Goal: Transaction & Acquisition: Purchase product/service

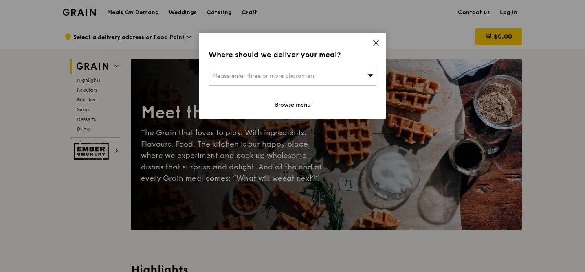
click at [379, 44] on icon at bounding box center [376, 42] width 7 height 7
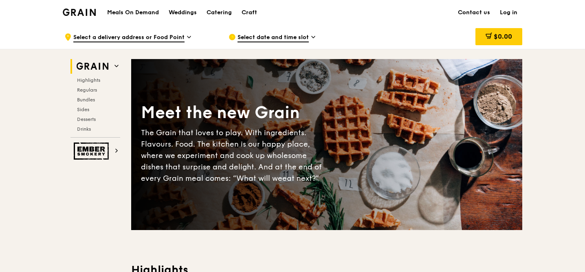
click at [286, 39] on span "Select date and time slot" at bounding box center [273, 37] width 71 height 9
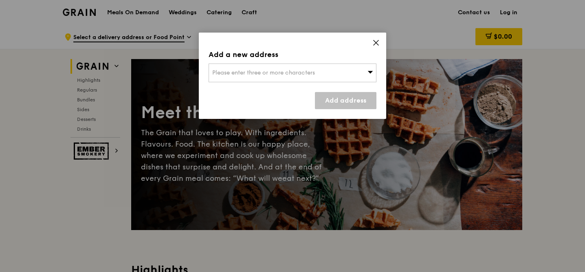
click at [289, 82] on div "Add a new address Please enter three or more characters Add address" at bounding box center [292, 76] width 187 height 86
click at [284, 75] on span "Please enter three or more characters" at bounding box center [263, 72] width 103 height 7
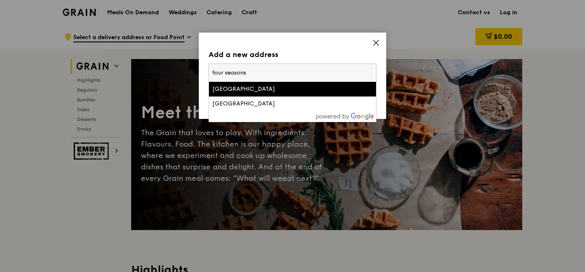
type input "four seasons"
click at [278, 89] on div "[GEOGRAPHIC_DATA]" at bounding box center [272, 89] width 121 height 8
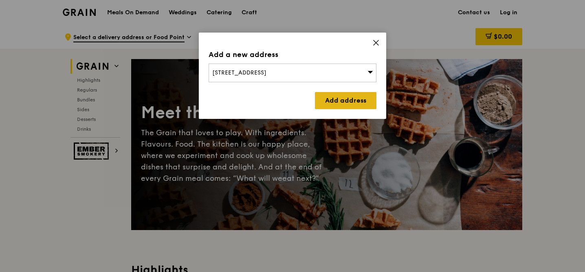
click at [325, 97] on link "Add address" at bounding box center [346, 100] width 62 height 17
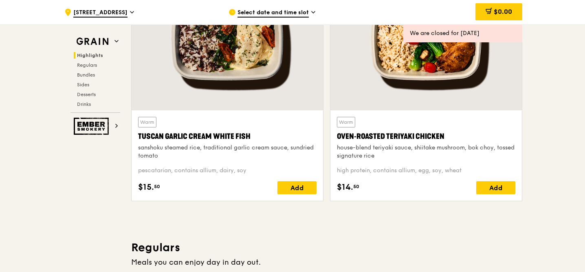
scroll to position [327, 0]
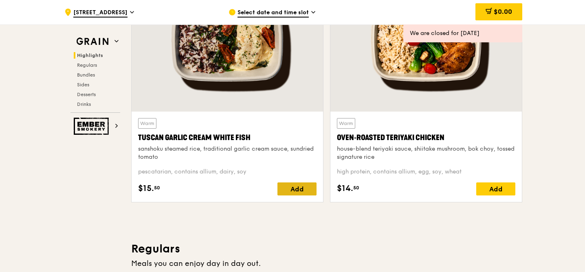
click at [297, 191] on div "Add" at bounding box center [297, 189] width 39 height 13
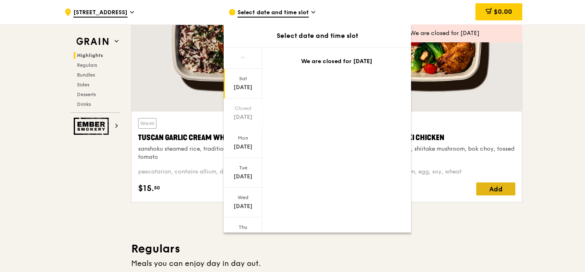
click at [485, 185] on div "Add" at bounding box center [495, 189] width 39 height 13
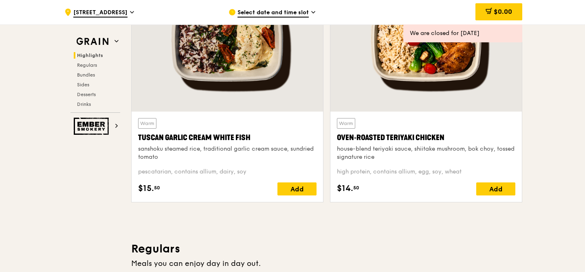
click at [289, 197] on div "Warm Tuscan Garlic Cream White Fish sanshoku steamed rice, traditional garlic c…" at bounding box center [228, 157] width 192 height 90
click at [293, 184] on div "Add" at bounding box center [297, 189] width 39 height 13
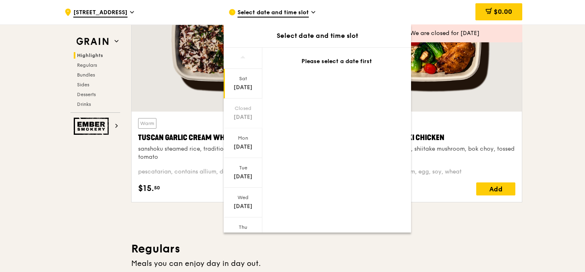
click at [244, 86] on div "[DATE]" at bounding box center [243, 88] width 36 height 8
click at [243, 135] on div "Mon" at bounding box center [243, 138] width 36 height 7
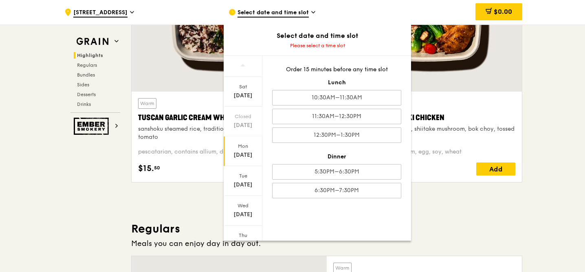
scroll to position [346, 0]
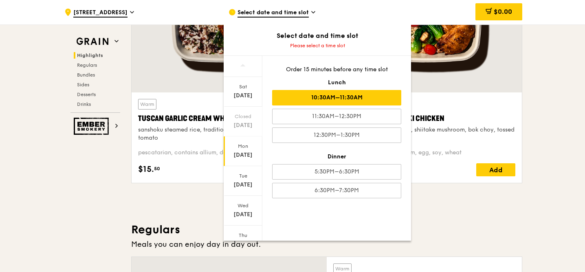
click at [383, 99] on div "10:30AM–11:30AM" at bounding box center [336, 97] width 129 height 15
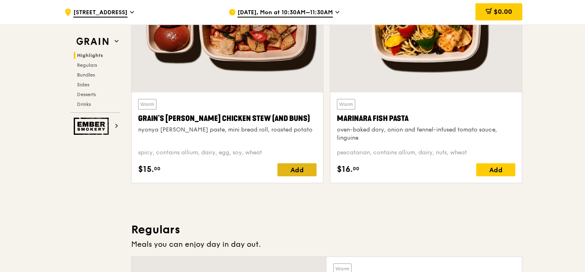
click at [313, 170] on div "Add" at bounding box center [297, 169] width 39 height 13
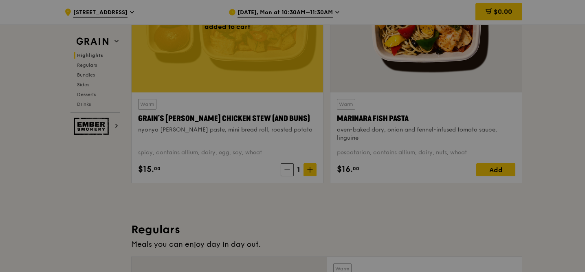
click at [313, 170] on div at bounding box center [292, 136] width 585 height 272
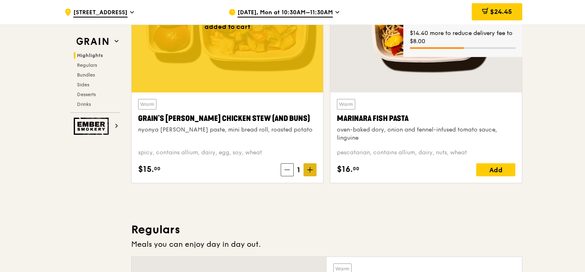
click at [313, 171] on span at bounding box center [310, 169] width 13 height 13
click at [510, 11] on span "$37.95" at bounding box center [502, 12] width 22 height 8
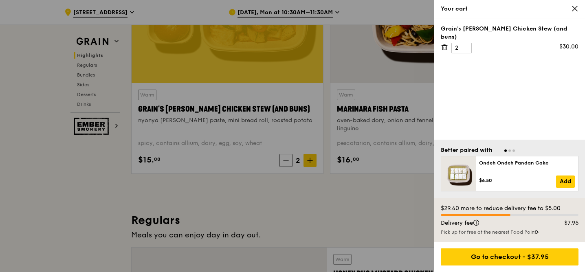
scroll to position [358, 0]
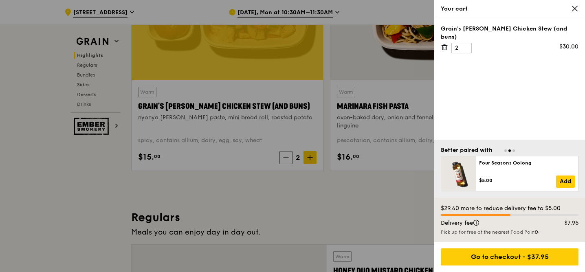
click at [580, 7] on div "Your cart" at bounding box center [510, 9] width 151 height 18
click at [577, 7] on icon at bounding box center [575, 8] width 5 height 5
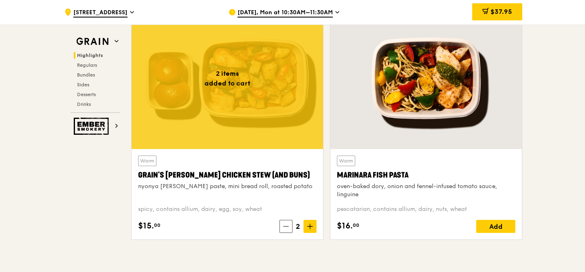
scroll to position [278, 0]
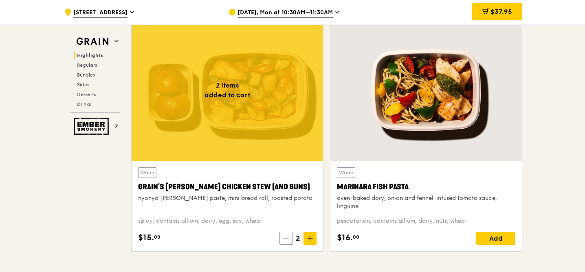
click at [285, 237] on icon at bounding box center [286, 239] width 6 height 6
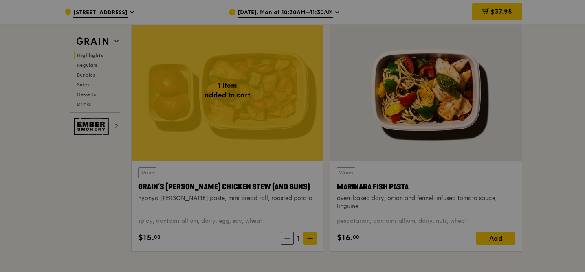
click at [286, 237] on div at bounding box center [292, 136] width 585 height 272
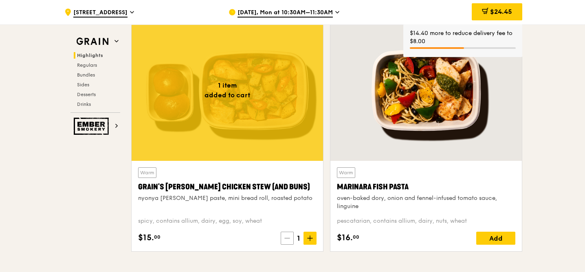
click at [288, 242] on span at bounding box center [287, 238] width 13 height 13
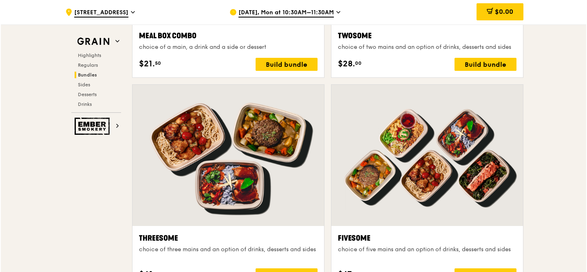
scroll to position [1359, 0]
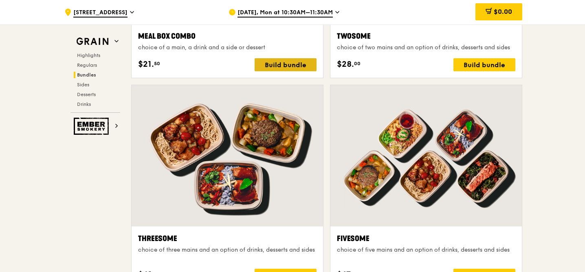
click at [279, 66] on div "Build bundle" at bounding box center [286, 64] width 62 height 13
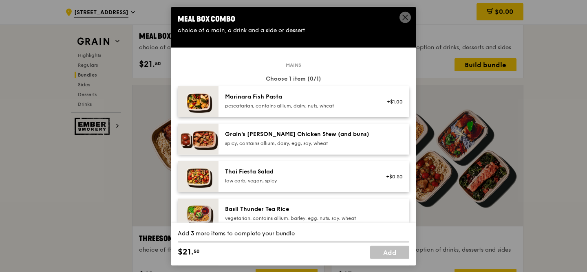
click at [363, 141] on div "spicy, contains allium, dairy, egg, soy, wheat" at bounding box center [298, 143] width 146 height 7
click at [360, 166] on div "Thai Fiesta Salad low carb, vegan, spicy +$0.50" at bounding box center [313, 176] width 191 height 31
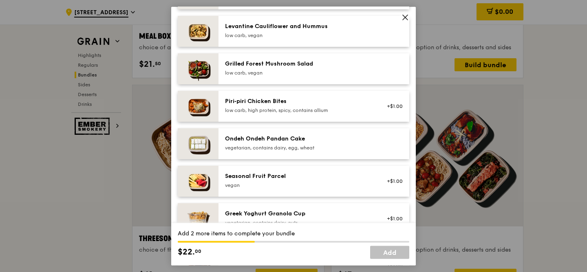
scroll to position [527, 0]
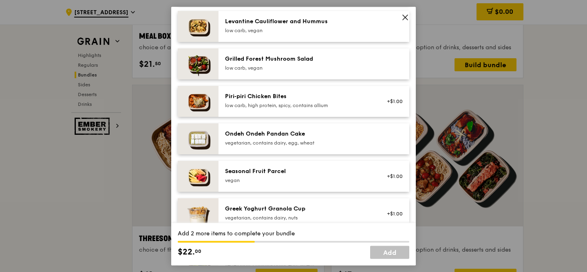
click at [355, 147] on div "Ondeh Ondeh Pandan Cake vegetarian, contains dairy, egg, wheat" at bounding box center [298, 139] width 156 height 18
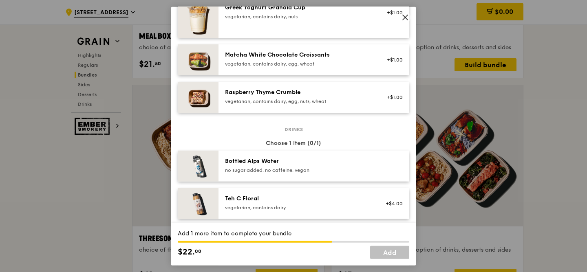
scroll to position [750, 0]
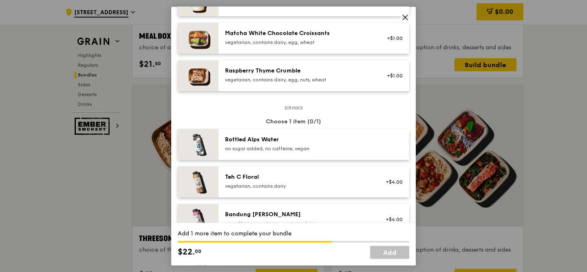
click at [353, 151] on div "no sugar added, no caffeine, vegan" at bounding box center [298, 149] width 146 height 7
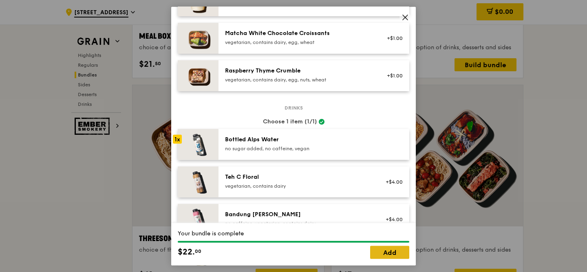
click at [393, 254] on link "Add" at bounding box center [389, 252] width 39 height 13
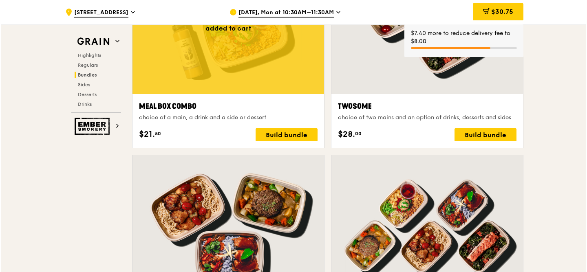
scroll to position [1281, 0]
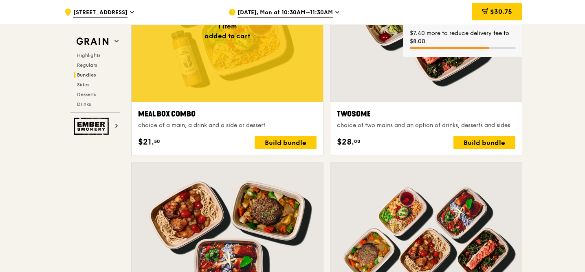
click at [254, 51] on div at bounding box center [228, 30] width 192 height 141
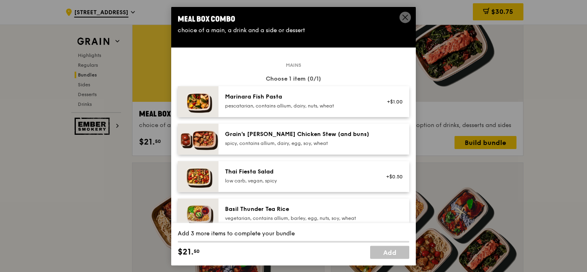
click at [292, 99] on div "Marinara Fish Pasta" at bounding box center [298, 97] width 146 height 8
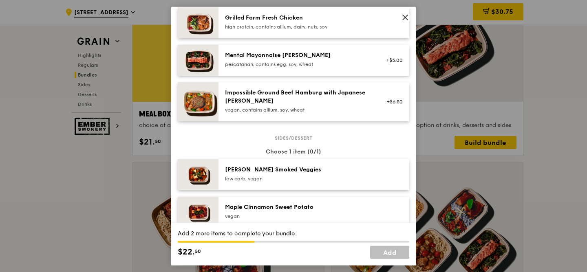
scroll to position [315, 0]
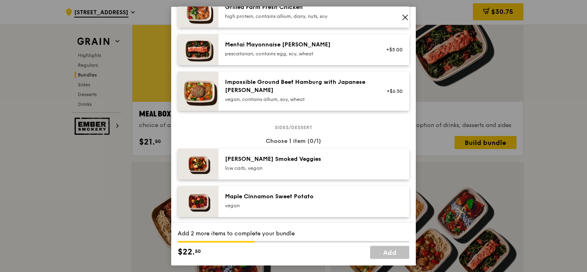
click at [295, 179] on div "[PERSON_NAME] Smoked Veggies low carb, vegan" at bounding box center [313, 164] width 191 height 31
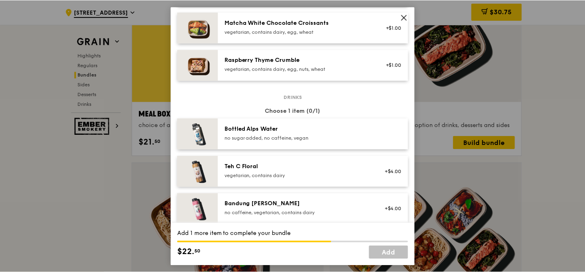
scroll to position [782, 0]
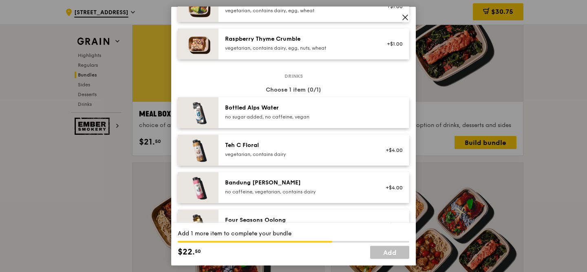
click at [280, 182] on div "Bandung [PERSON_NAME]" at bounding box center [298, 183] width 146 height 8
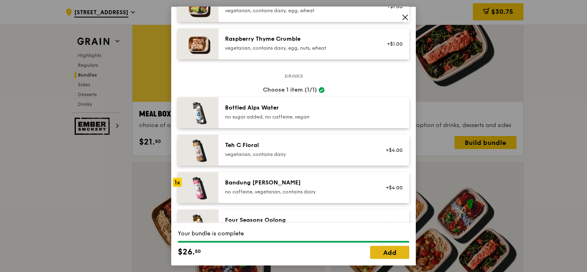
click at [389, 253] on link "Add" at bounding box center [389, 252] width 39 height 13
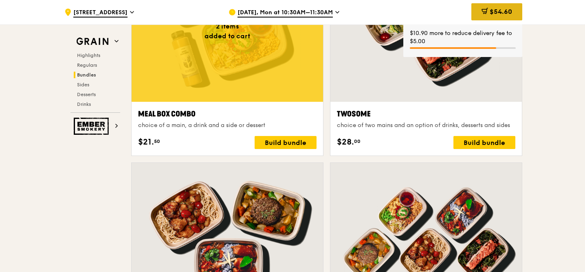
click at [496, 15] on span "$54.60" at bounding box center [501, 12] width 22 height 8
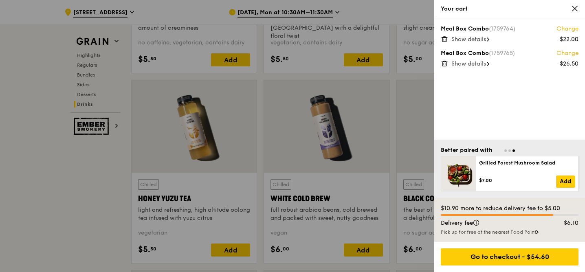
scroll to position [3242, 0]
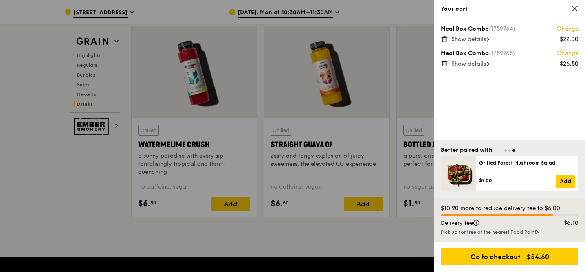
click at [574, 7] on icon at bounding box center [574, 8] width 7 height 7
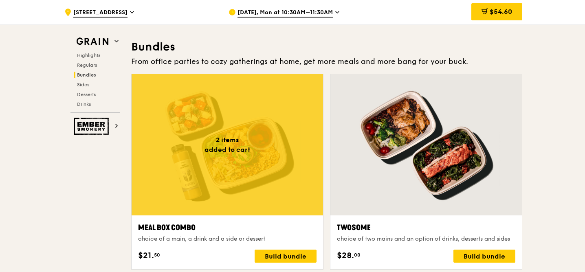
scroll to position [1072, 0]
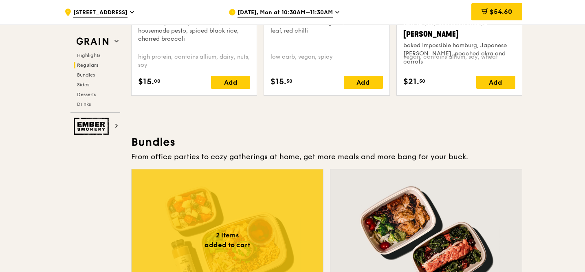
click at [357, 143] on h3 "Bundles" at bounding box center [326, 142] width 391 height 15
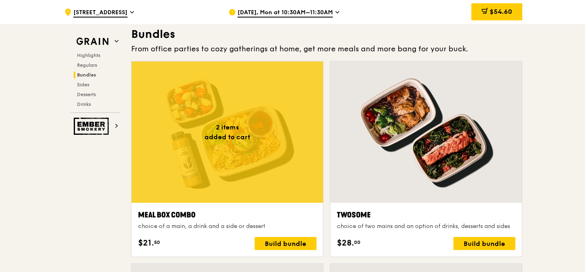
scroll to position [1180, 0]
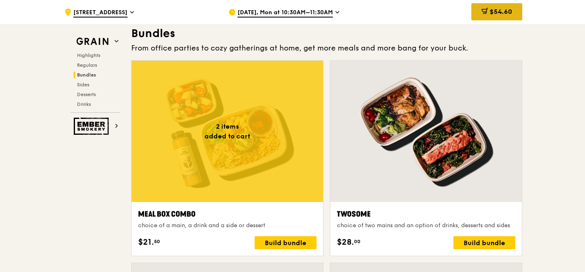
click at [510, 8] on div "$54.60" at bounding box center [497, 11] width 51 height 17
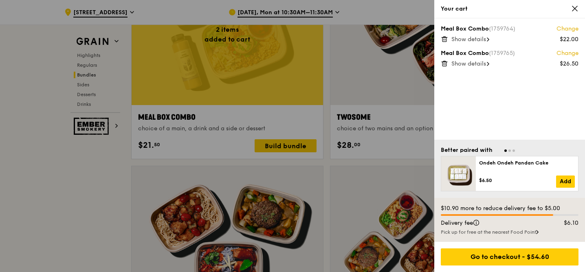
scroll to position [1282, 0]
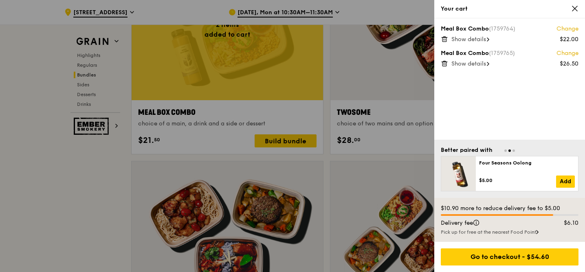
click at [574, 7] on icon at bounding box center [575, 8] width 5 height 5
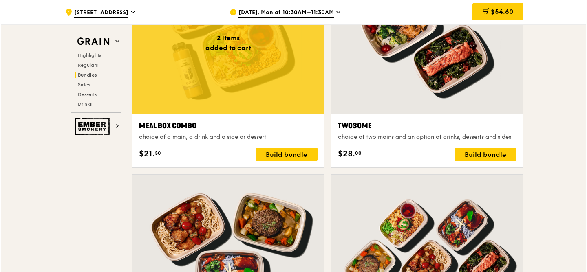
scroll to position [1267, 0]
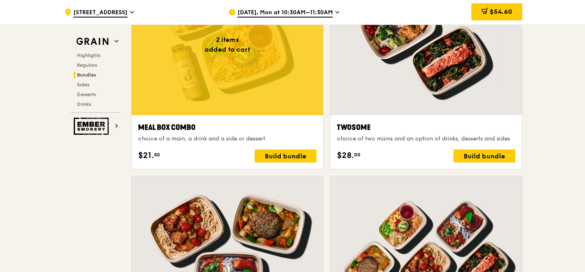
click at [453, 99] on div at bounding box center [427, 44] width 192 height 141
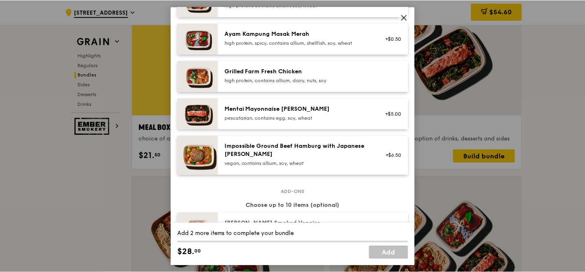
scroll to position [257, 0]
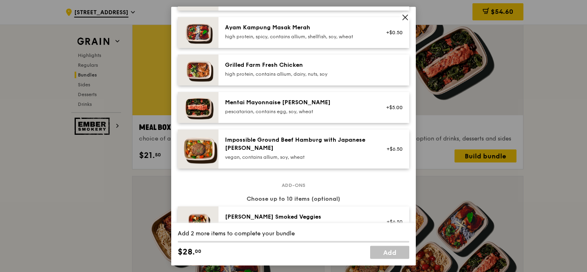
click at [405, 18] on icon at bounding box center [405, 17] width 5 height 5
